Goal: Task Accomplishment & Management: Manage account settings

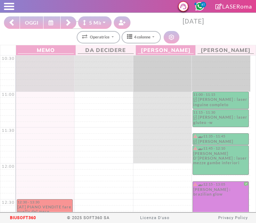
select select "*"
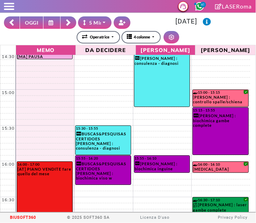
scroll to position [324, 0]
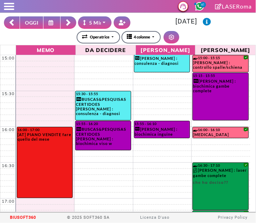
click at [31, 21] on button "OGGI" at bounding box center [32, 22] width 24 height 12
type input "**********"
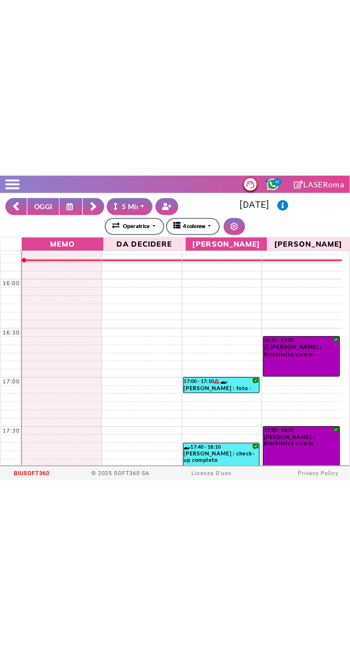
scroll to position [383, 0]
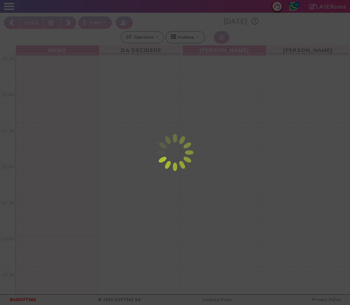
select select "*"
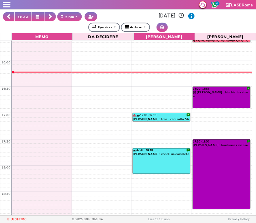
scroll to position [364, 0]
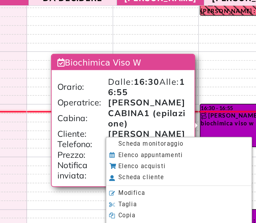
click at [141, 149] on span "Scheda monitoraggio" at bounding box center [159, 149] width 45 height 5
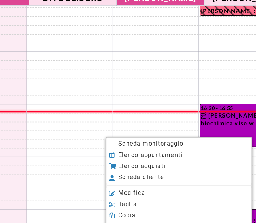
click at [181, 150] on span "Scheda monitoraggio" at bounding box center [159, 149] width 45 height 5
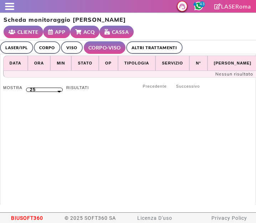
select select "**"
click at [163, 46] on link "ALTRI TRATTAMENTI" at bounding box center [154, 47] width 56 height 12
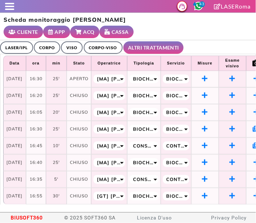
click at [17, 47] on link "LASER/IPL" at bounding box center [16, 47] width 33 height 12
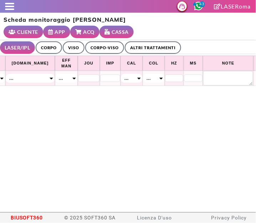
scroll to position [0, 357]
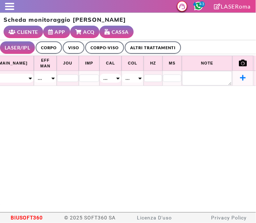
click at [240, 78] on icon at bounding box center [243, 78] width 6 height 6
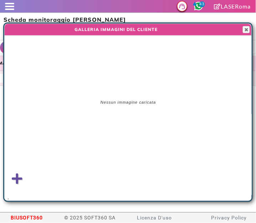
click at [19, 178] on icon at bounding box center [17, 179] width 11 height 12
click at [0, 0] on input "file" at bounding box center [0, 0] width 0 height 0
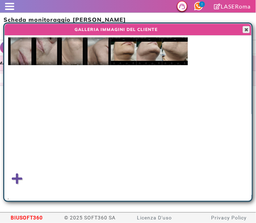
click at [247, 30] on span "button" at bounding box center [247, 30] width 6 height 6
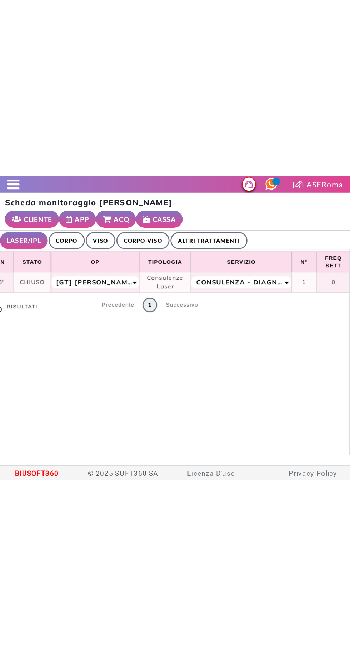
scroll to position [0, 0]
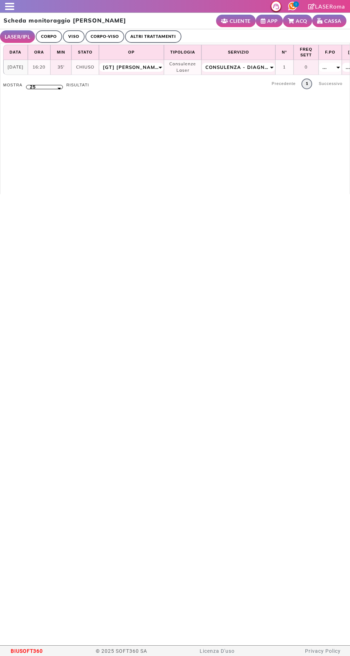
click at [11, 9] on span at bounding box center [9, 9] width 9 height 1
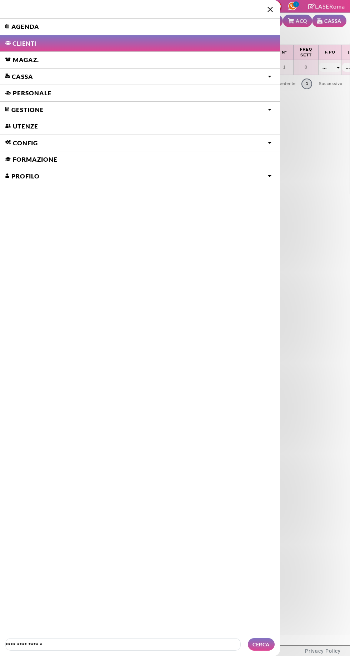
click at [25, 25] on link "Agenda" at bounding box center [140, 27] width 280 height 16
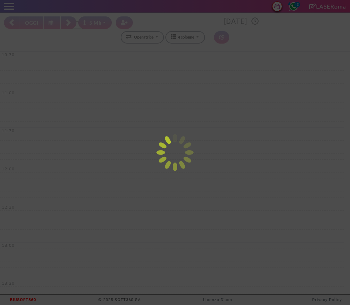
select select "*"
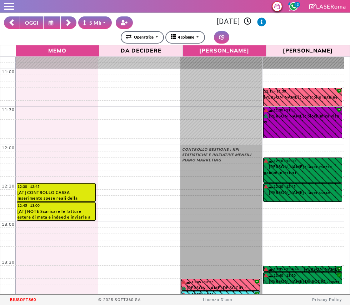
scroll to position [26, 0]
click at [30, 22] on button "OGGI" at bounding box center [32, 22] width 24 height 12
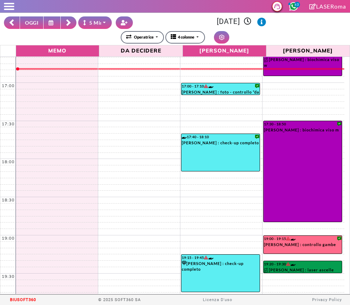
scroll to position [486, 0]
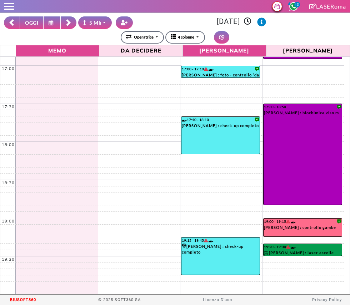
click at [69, 21] on rect at bounding box center [68, 21] width 5 height 5
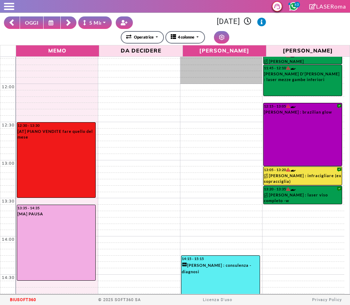
scroll to position [0, 0]
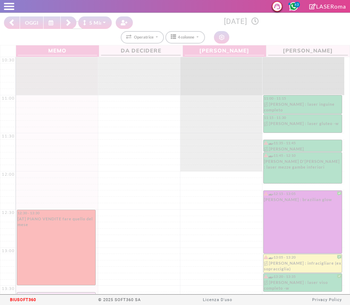
select select "*"
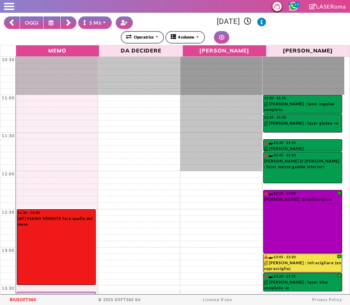
click at [29, 17] on button "OGGI" at bounding box center [32, 22] width 24 height 12
type input "**********"
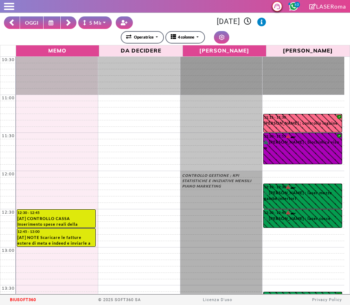
click at [36, 21] on button "OGGI" at bounding box center [32, 22] width 24 height 12
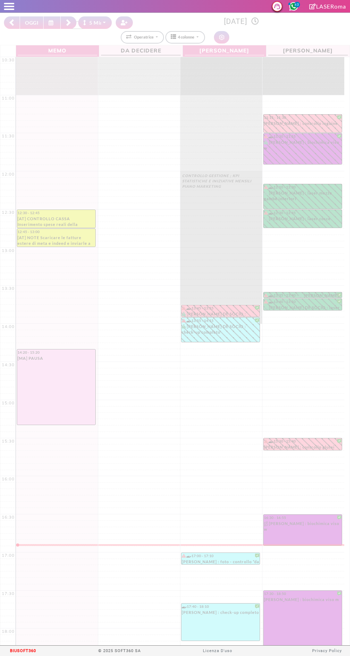
select select "*"
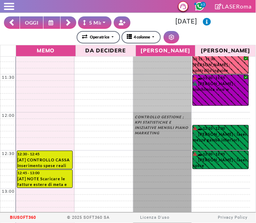
scroll to position [135, 0]
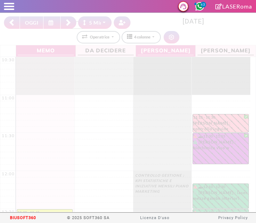
select select "*"
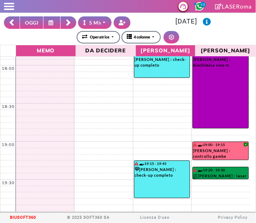
scroll to position [568, 0]
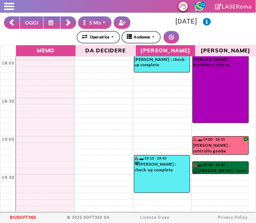
click at [223, 171] on link "19:20 - 19:30 [PERSON_NAME] : laser ascelle" at bounding box center [221, 168] width 56 height 12
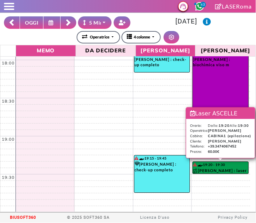
click at [207, 30] on div "**********" at bounding box center [128, 29] width 262 height 27
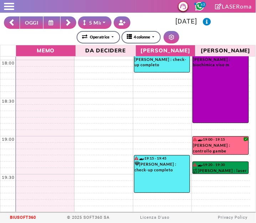
click at [67, 21] on rect at bounding box center [68, 21] width 5 height 5
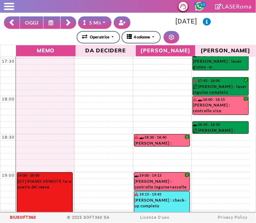
scroll to position [531, 0]
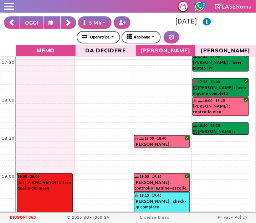
click at [28, 21] on button "OGGI" at bounding box center [32, 22] width 24 height 12
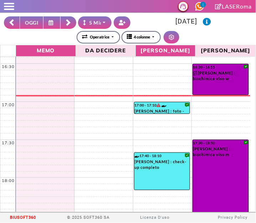
scroll to position [568, 0]
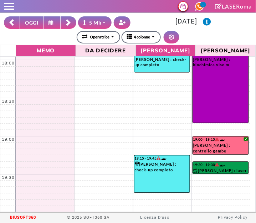
click at [69, 21] on rect at bounding box center [68, 21] width 5 height 5
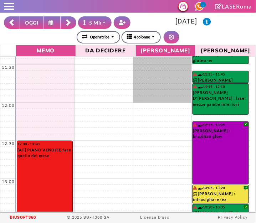
scroll to position [71, 0]
